Goal: Task Accomplishment & Management: Manage account settings

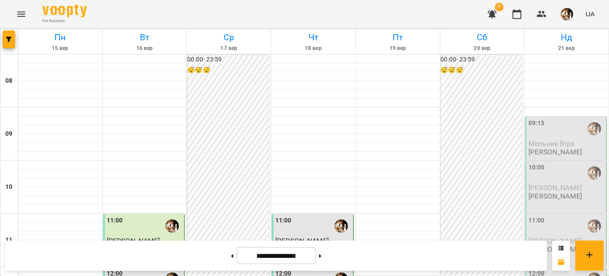
scroll to position [483, 0]
click at [539, 16] on icon "button" at bounding box center [542, 14] width 10 height 6
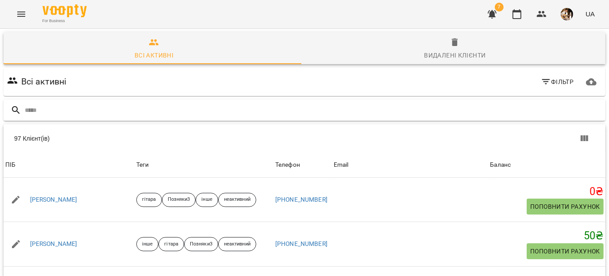
click at [150, 107] on input "text" at bounding box center [313, 110] width 577 height 15
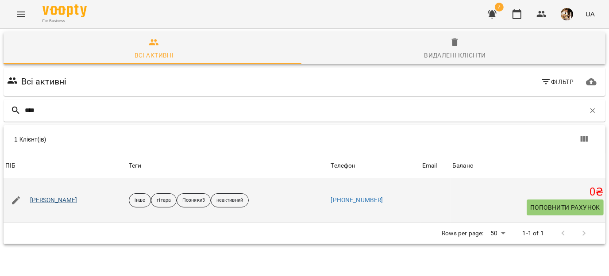
type input "****"
click at [70, 200] on link "[PERSON_NAME]" at bounding box center [53, 200] width 47 height 9
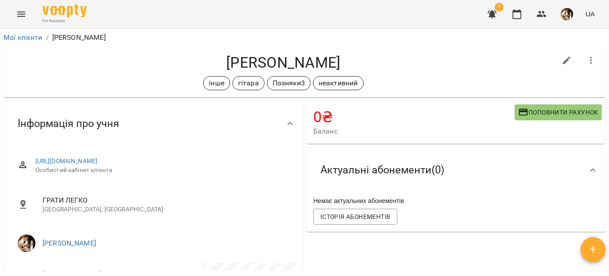
click at [562, 56] on icon "button" at bounding box center [567, 60] width 11 height 11
select select "**"
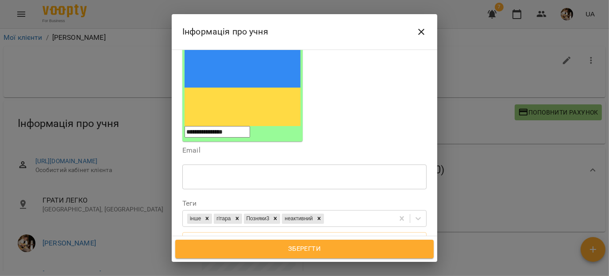
scroll to position [116, 0]
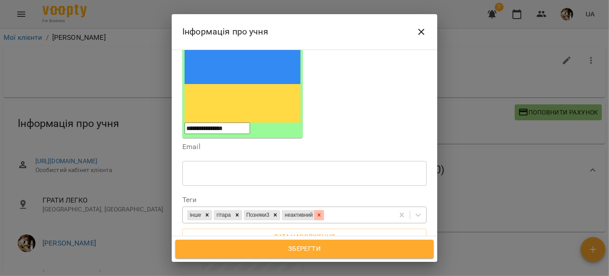
click at [324, 210] on div at bounding box center [319, 215] width 10 height 10
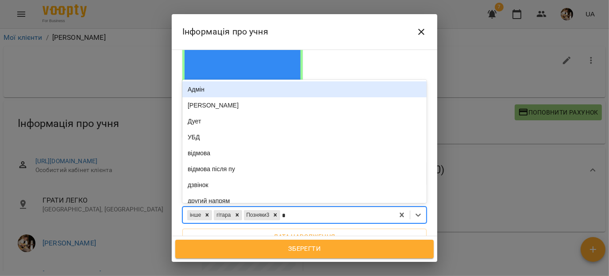
type input "**"
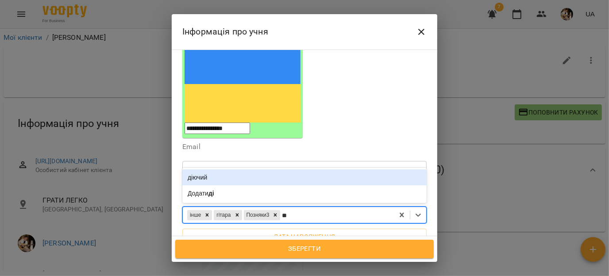
click at [263, 170] on div "діючий" at bounding box center [304, 178] width 244 height 16
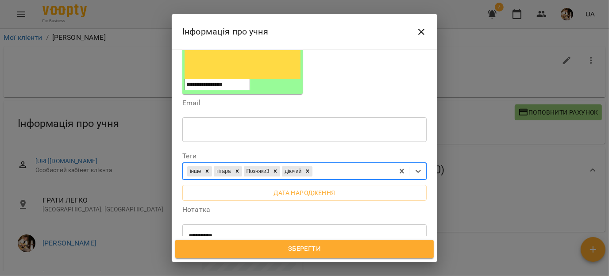
scroll to position [161, 0]
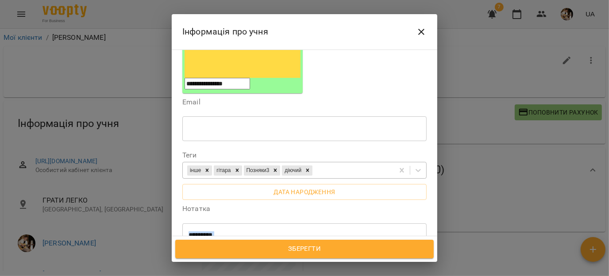
drag, startPoint x: 327, startPoint y: 172, endPoint x: 200, endPoint y: 152, distance: 129.5
click at [200, 223] on div "**********" at bounding box center [304, 239] width 244 height 33
drag, startPoint x: 333, startPoint y: 167, endPoint x: 173, endPoint y: 158, distance: 159.6
click at [173, 158] on div "**********" at bounding box center [305, 143] width 266 height 187
click at [337, 163] on div "інше гітара Позняки3 діючий" at bounding box center [288, 170] width 211 height 15
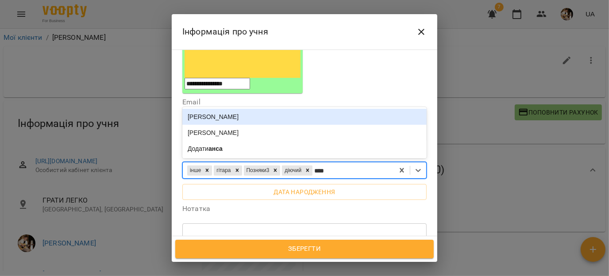
type input "*****"
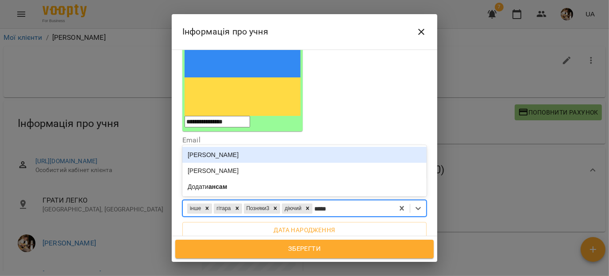
click at [227, 147] on div "[PERSON_NAME]" at bounding box center [304, 155] width 244 height 16
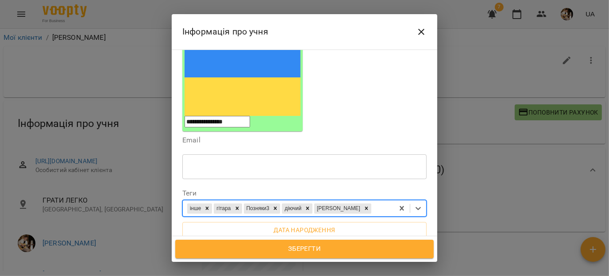
click at [271, 250] on span "Зберегти" at bounding box center [304, 249] width 239 height 12
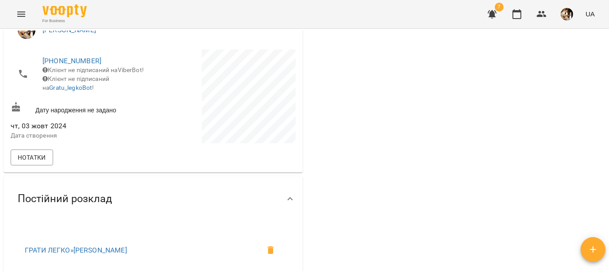
scroll to position [212, 0]
click at [524, 15] on button "button" at bounding box center [516, 14] width 21 height 21
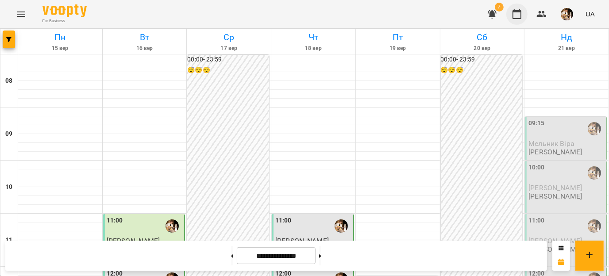
scroll to position [399, 0]
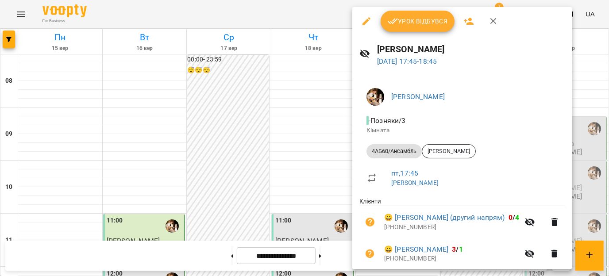
click at [430, 23] on span "Урок відбувся" at bounding box center [418, 21] width 60 height 11
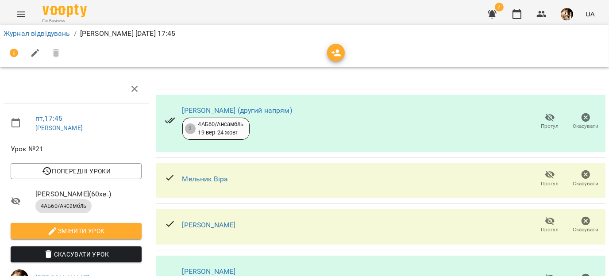
scroll to position [39, 0]
click at [582, 217] on icon "button" at bounding box center [586, 221] width 9 height 9
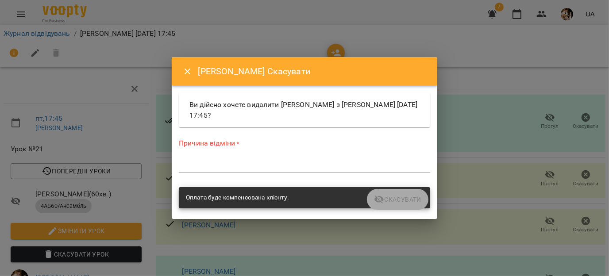
click at [286, 172] on div "*" at bounding box center [304, 166] width 251 height 14
type textarea "*"
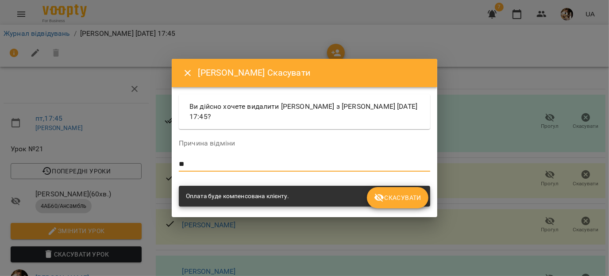
type textarea "**"
click at [383, 196] on icon "submit" at bounding box center [379, 198] width 10 height 8
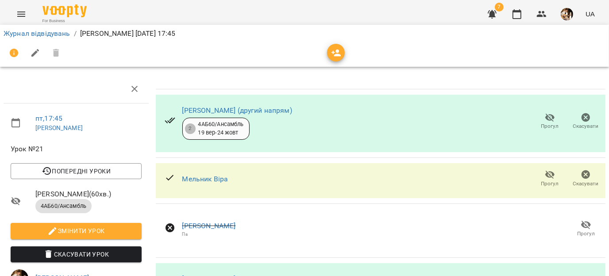
scroll to position [8, 0]
click at [578, 123] on span "Скасувати" at bounding box center [586, 127] width 26 height 8
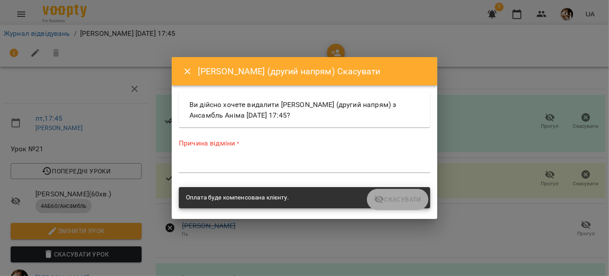
click at [280, 160] on div "*" at bounding box center [304, 166] width 251 height 14
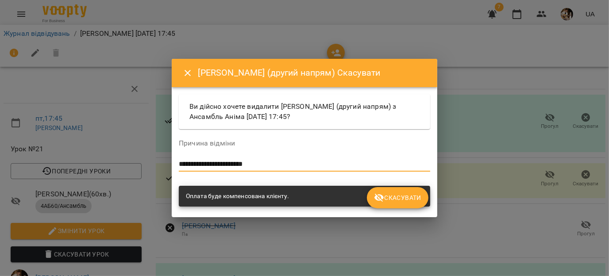
type textarea "**********"
click at [386, 200] on span "Скасувати" at bounding box center [397, 198] width 47 height 11
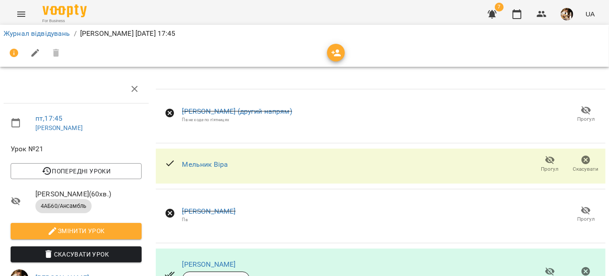
scroll to position [0, 0]
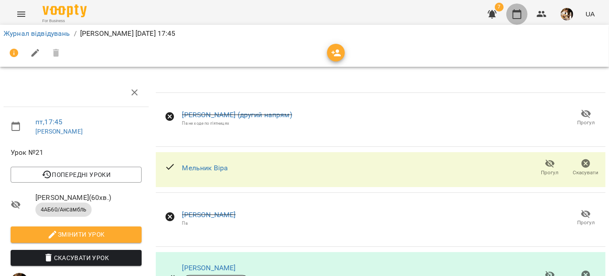
click at [517, 13] on icon "button" at bounding box center [517, 14] width 11 height 11
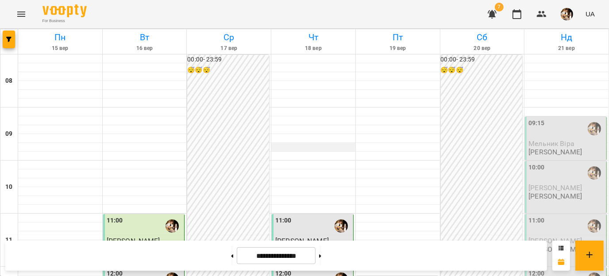
scroll to position [505, 0]
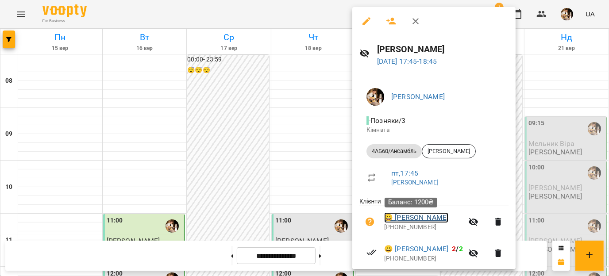
click at [409, 216] on link "😀 Тарас Бойко" at bounding box center [416, 217] width 64 height 11
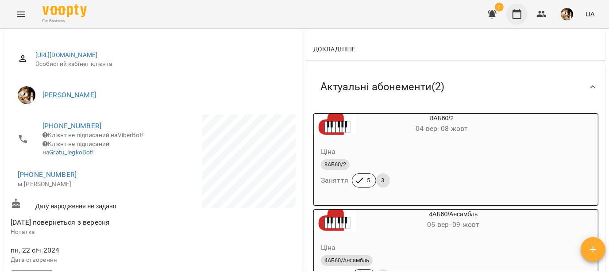
scroll to position [103, 0]
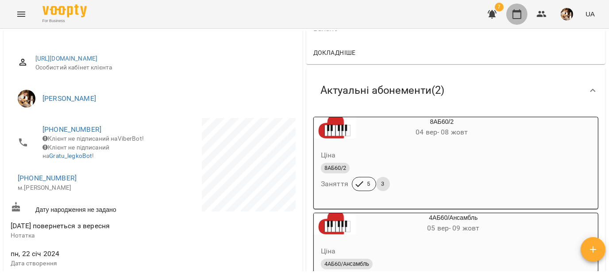
click at [520, 8] on button "button" at bounding box center [516, 14] width 21 height 21
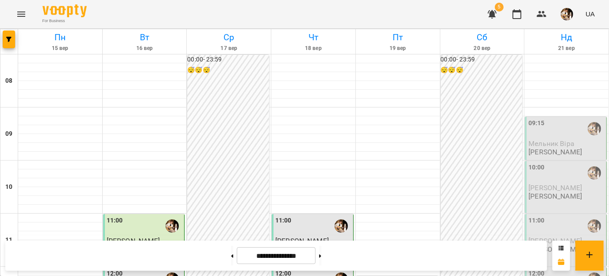
scroll to position [508, 0]
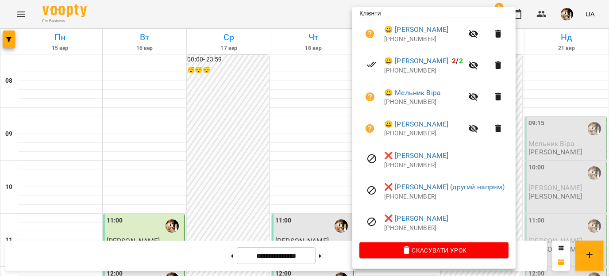
scroll to position [166, 0]
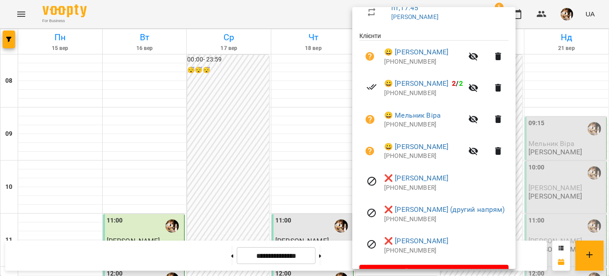
click at [477, 62] on icon "button" at bounding box center [473, 56] width 11 height 11
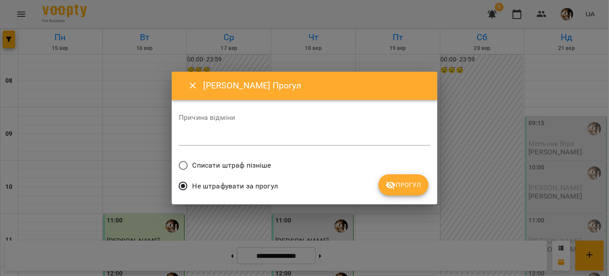
click at [223, 167] on span "Списати штраф пізніше" at bounding box center [232, 165] width 79 height 11
click at [209, 138] on textarea at bounding box center [304, 138] width 251 height 8
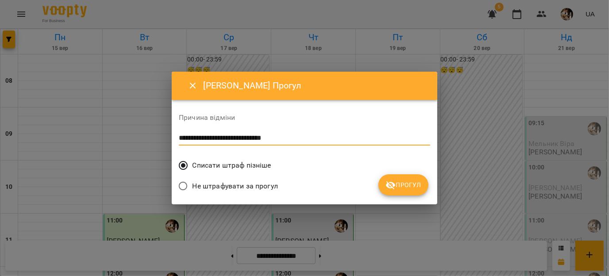
type textarea "**********"
click at [396, 181] on icon "submit" at bounding box center [390, 185] width 11 height 11
